Goal: Task Accomplishment & Management: Complete application form

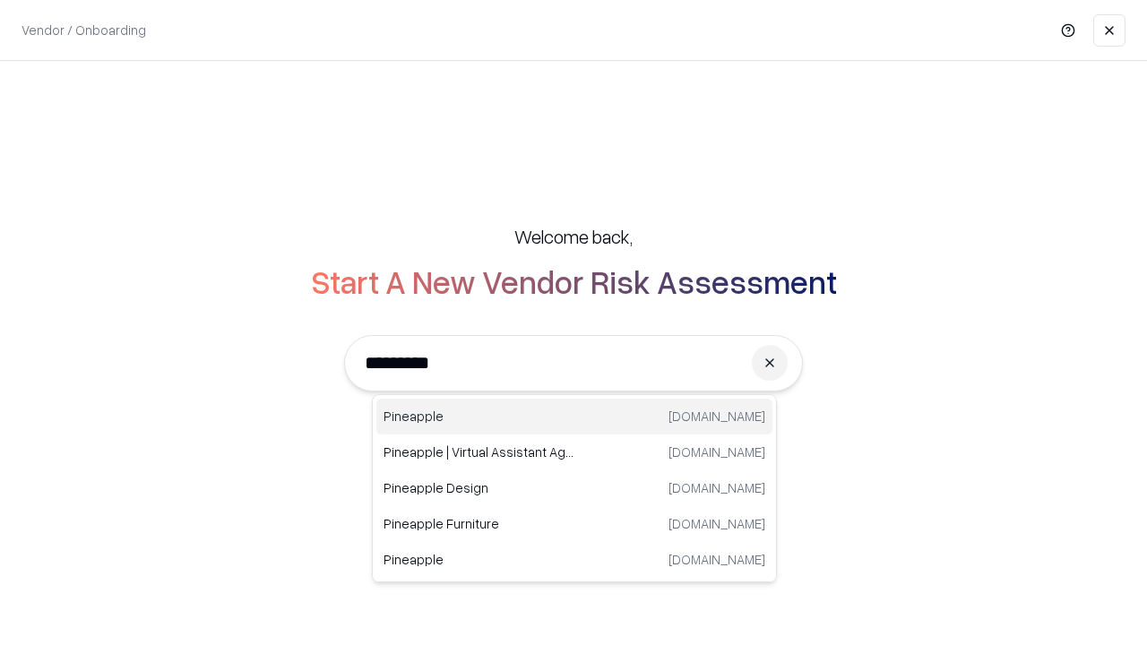
click at [574, 417] on div "Pineapple [DOMAIN_NAME]" at bounding box center [574, 417] width 396 height 36
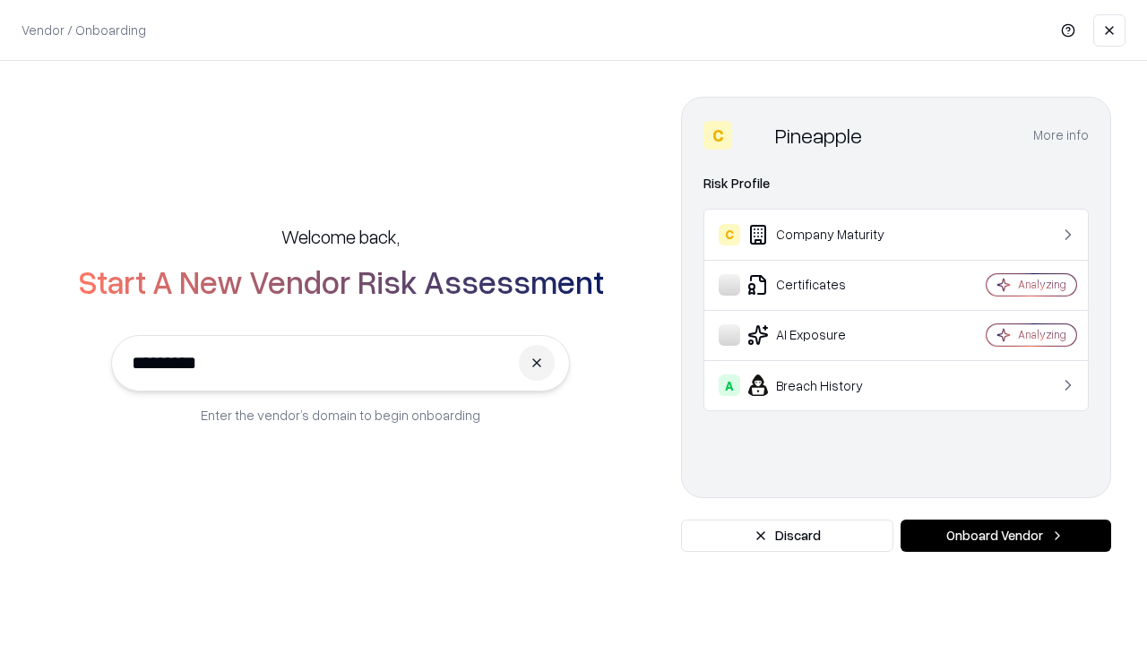
type input "*********"
click at [1006, 536] on button "Onboard Vendor" at bounding box center [1006, 536] width 211 height 32
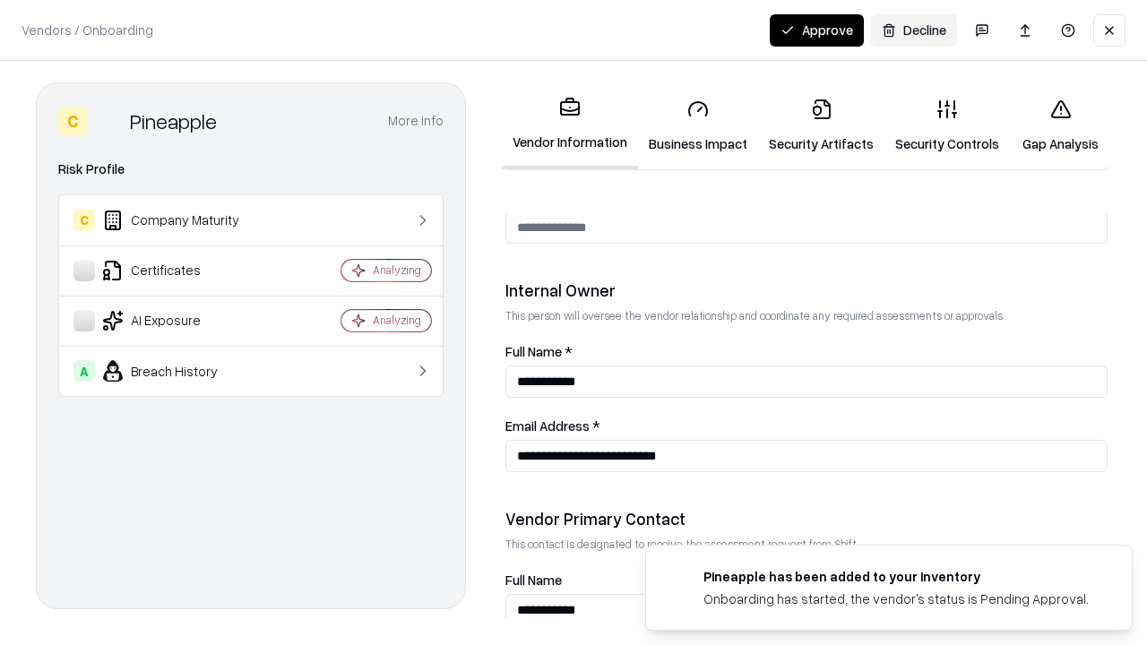
scroll to position [928, 0]
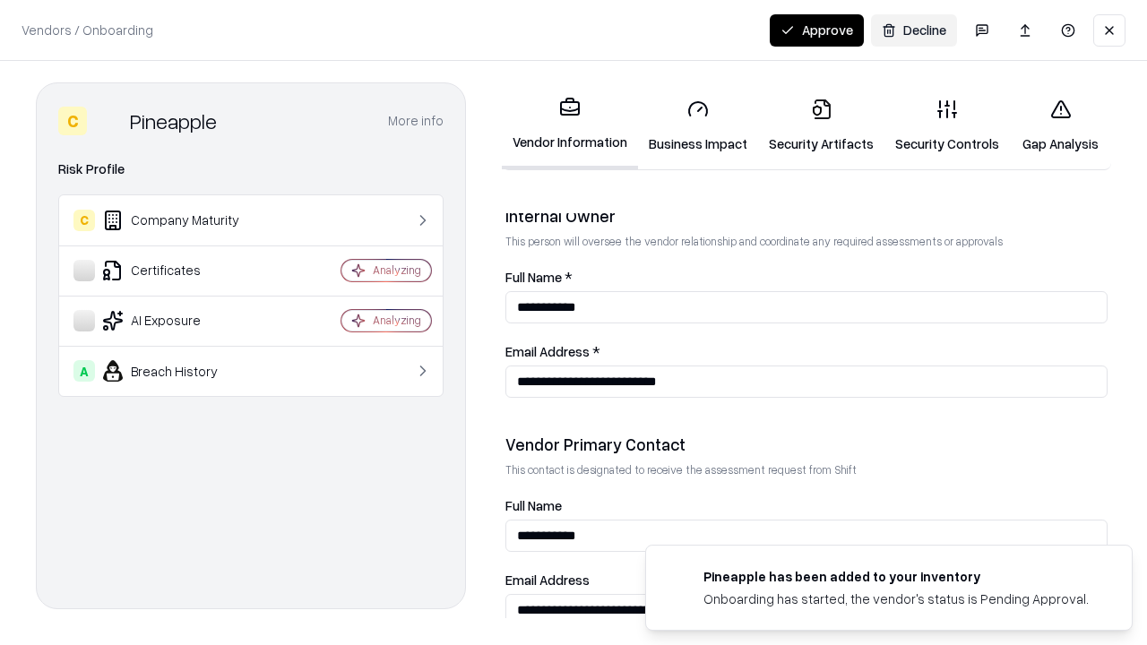
click at [698, 125] on link "Business Impact" at bounding box center [698, 125] width 120 height 83
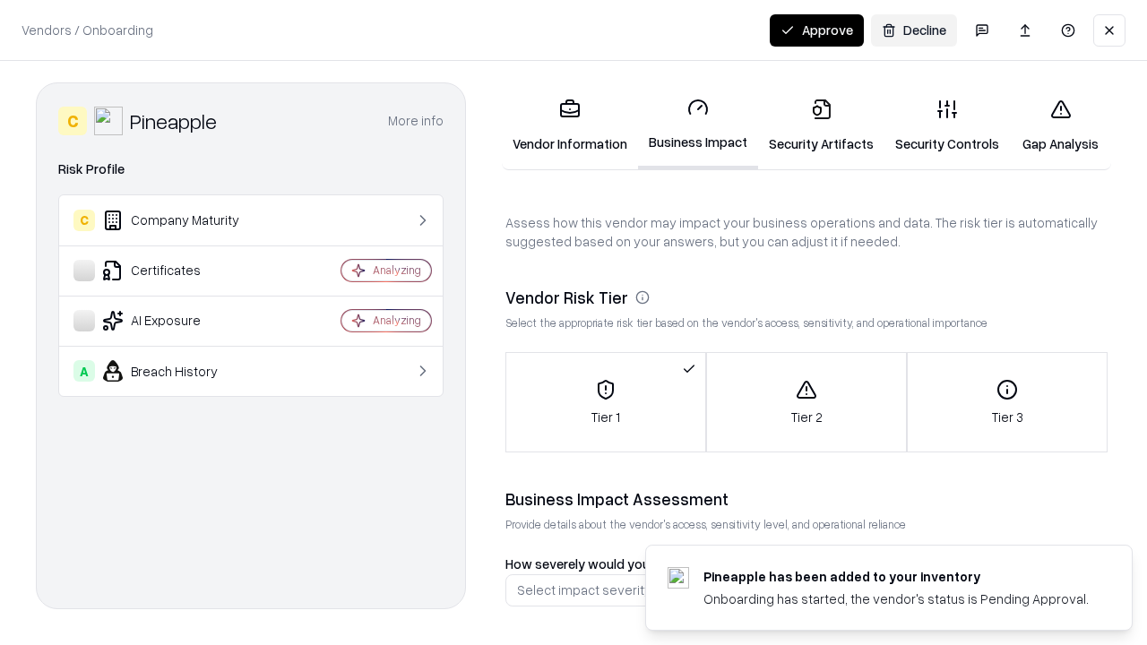
click at [816, 30] on button "Approve" at bounding box center [817, 30] width 94 height 32
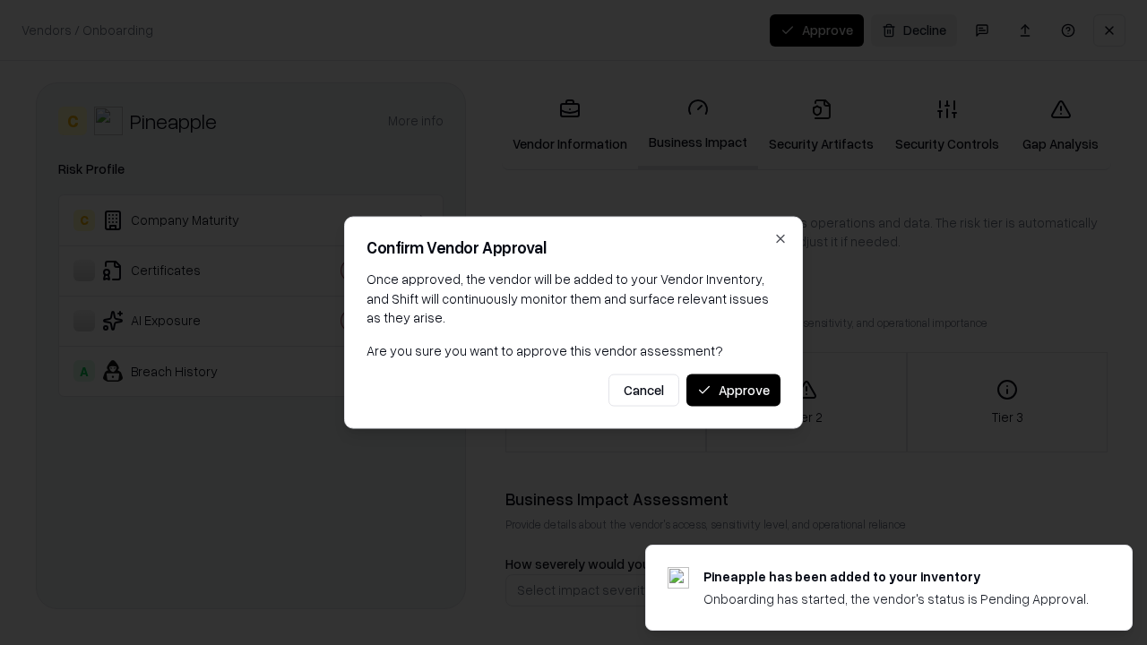
click at [733, 390] on button "Approve" at bounding box center [734, 390] width 94 height 32
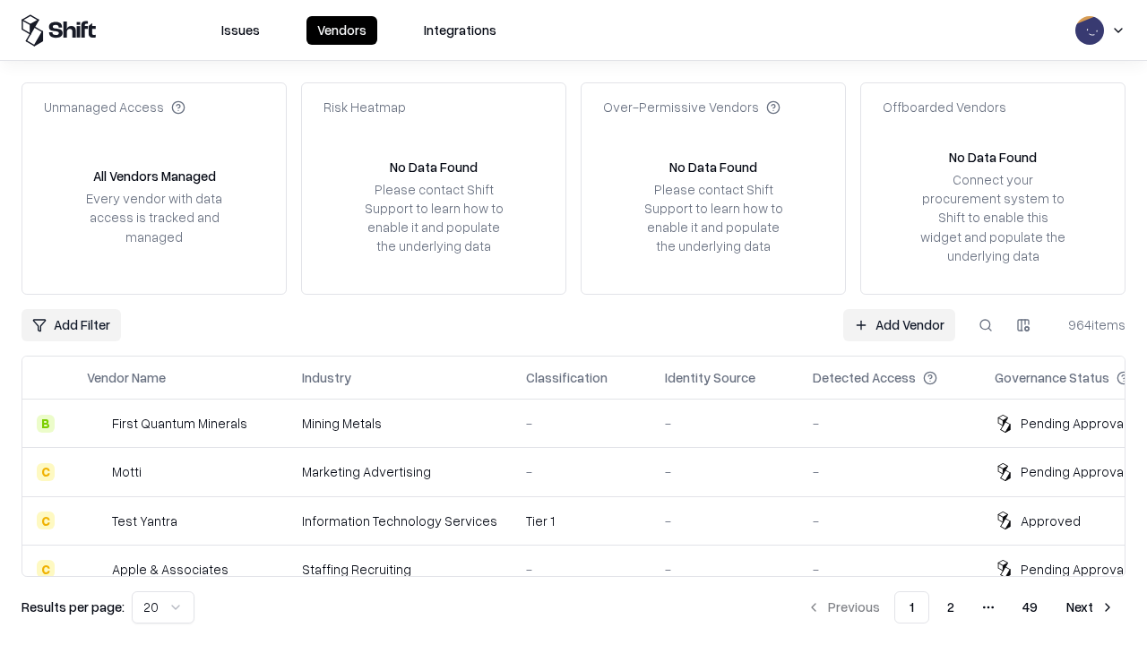
click at [899, 324] on link "Add Vendor" at bounding box center [899, 325] width 112 height 32
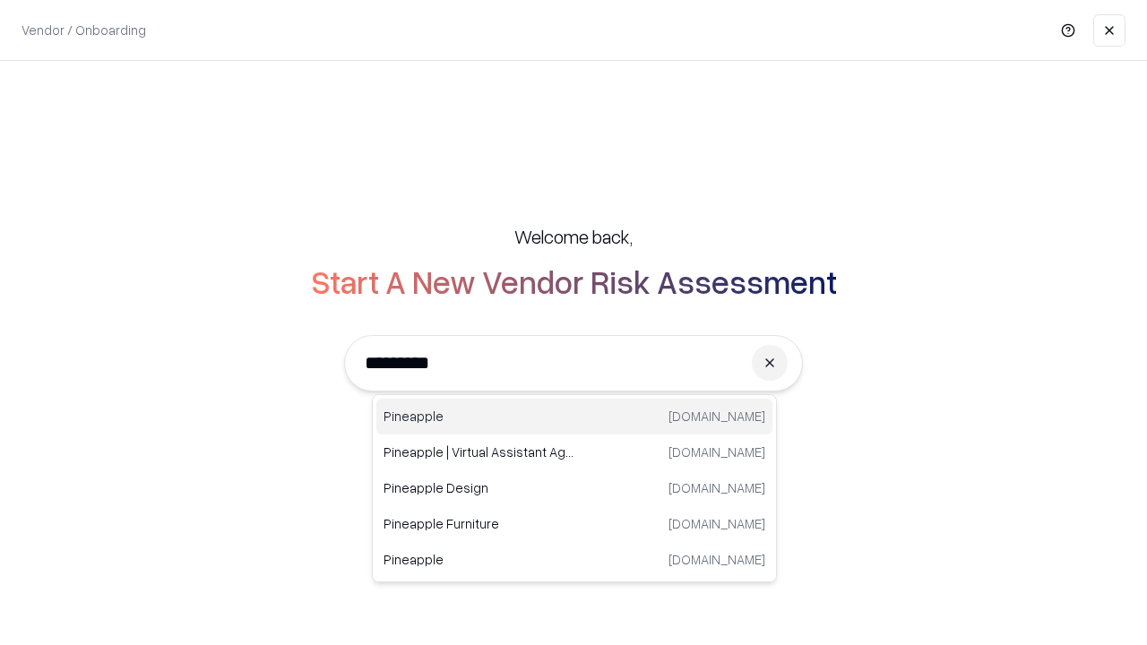
click at [574, 417] on div "Pineapple [DOMAIN_NAME]" at bounding box center [574, 417] width 396 height 36
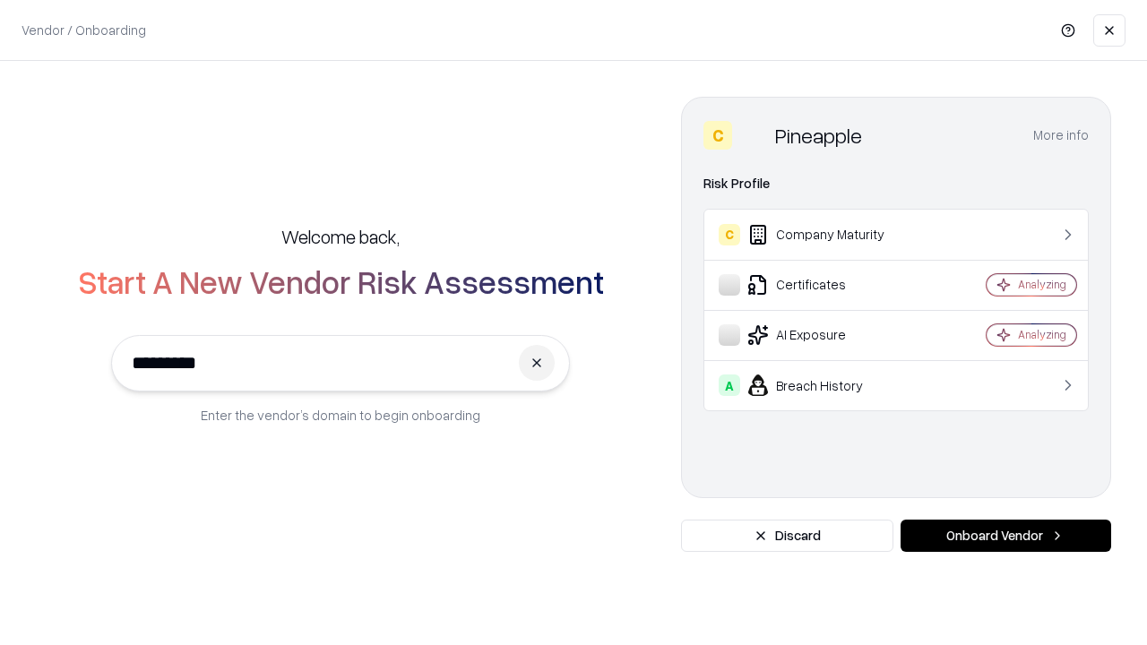
type input "*********"
click at [1006, 536] on button "Onboard Vendor" at bounding box center [1006, 536] width 211 height 32
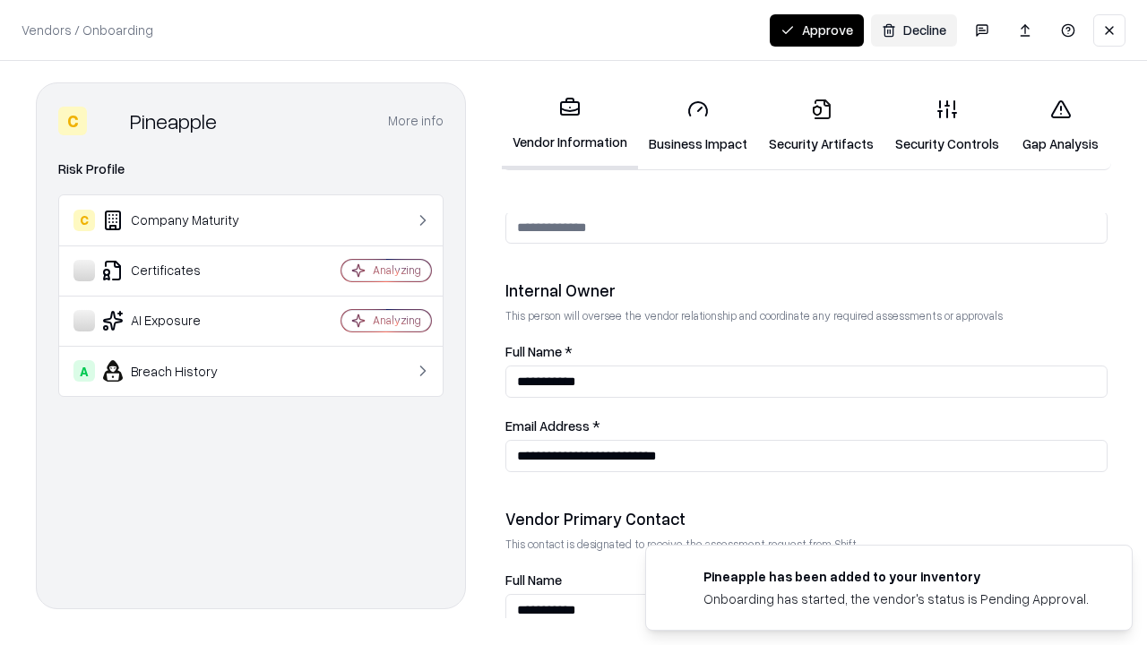
scroll to position [928, 0]
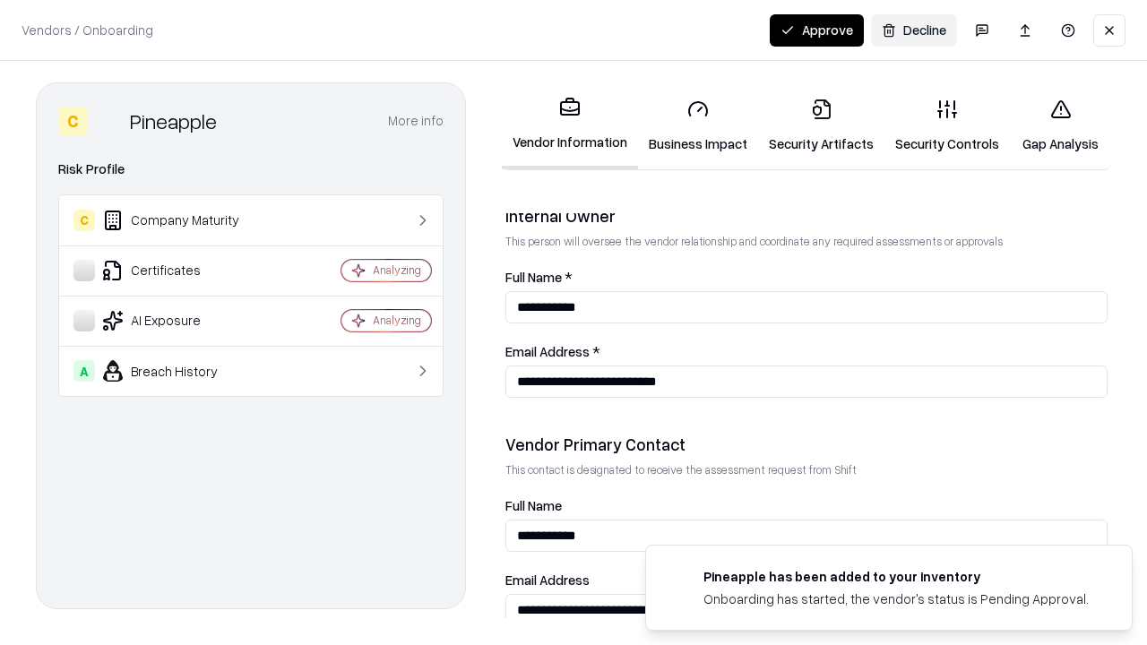
click at [816, 30] on button "Approve" at bounding box center [817, 30] width 94 height 32
